Goal: Task Accomplishment & Management: Complete application form

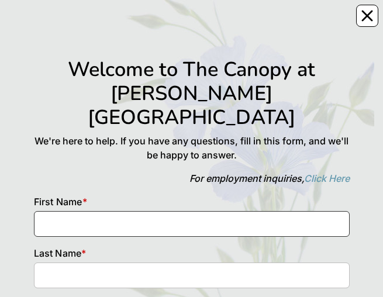
click at [196, 23] on input at bounding box center [192, 224] width 316 height 26
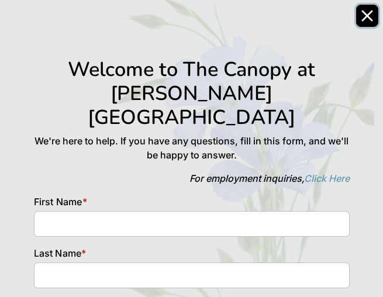
click at [367, 15] on icon "Close" at bounding box center [367, 15] width 9 height 9
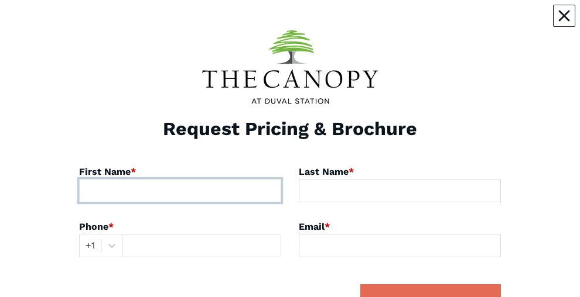
click at [159, 191] on input at bounding box center [180, 190] width 202 height 23
type input "[PERSON_NAME]"
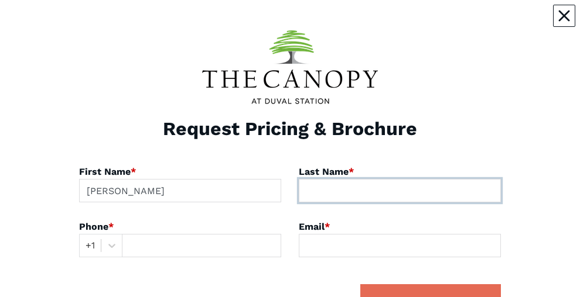
type input "[PERSON_NAME]"
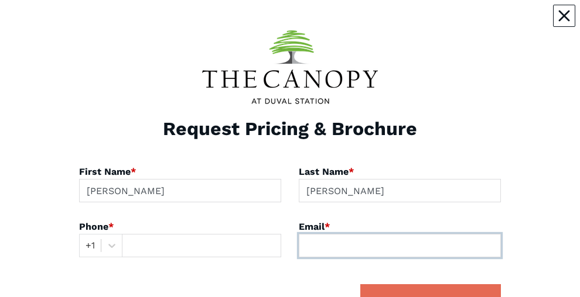
type input "[EMAIL_ADDRESS][DOMAIN_NAME]"
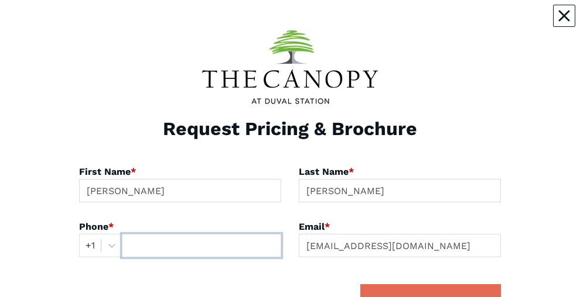
click at [122, 245] on input "text" at bounding box center [201, 245] width 159 height 23
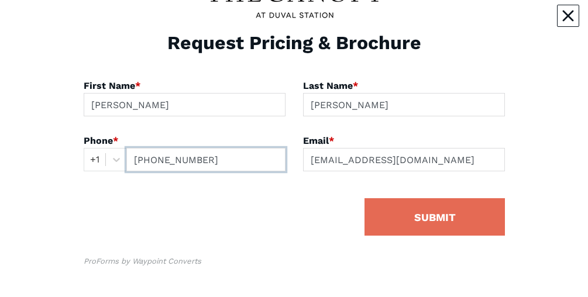
scroll to position [99, 0]
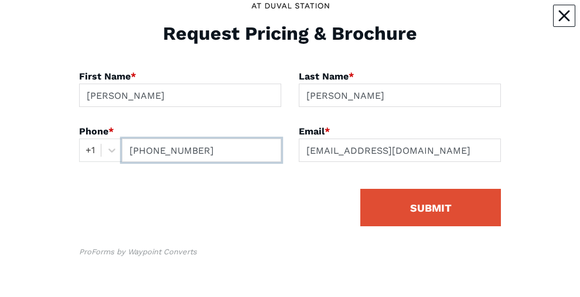
type input "[PHONE_NUMBER]"
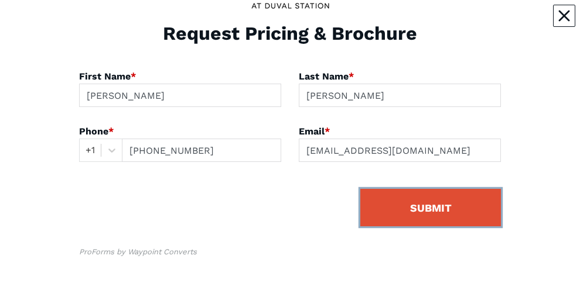
click at [501, 204] on button "SUBMIT" at bounding box center [430, 207] width 141 height 37
